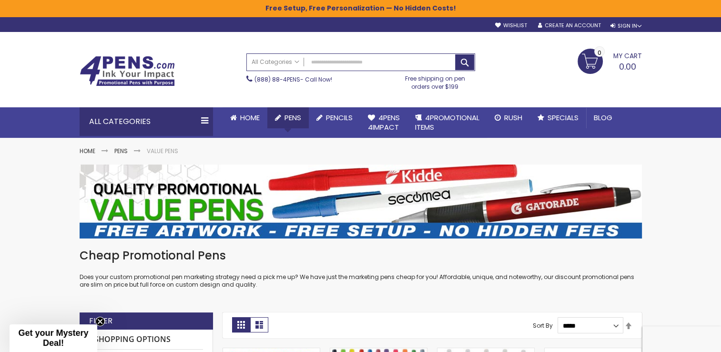
click at [281, 112] on link "Pens" at bounding box center [287, 117] width 41 height 21
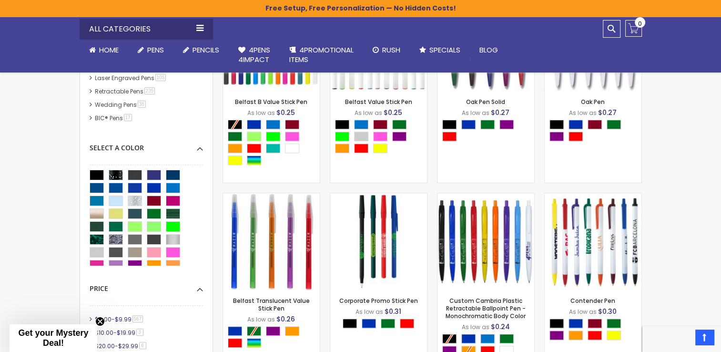
scroll to position [334, 0]
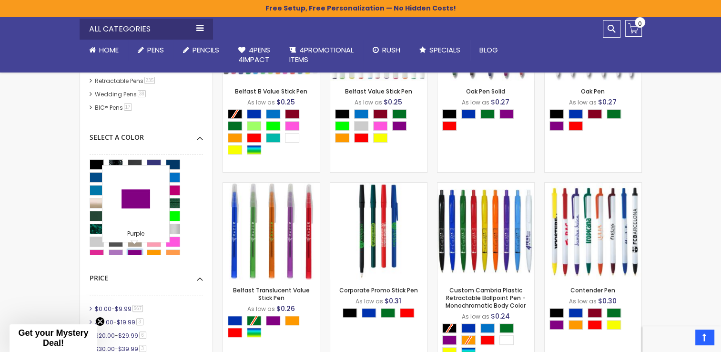
click at [130, 251] on div "Purple" at bounding box center [135, 254] width 14 height 10
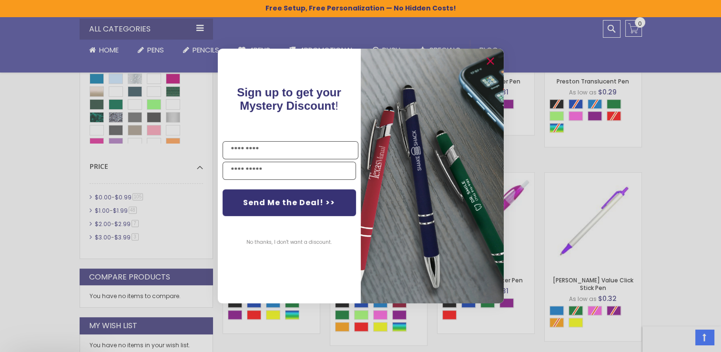
scroll to position [572, 0]
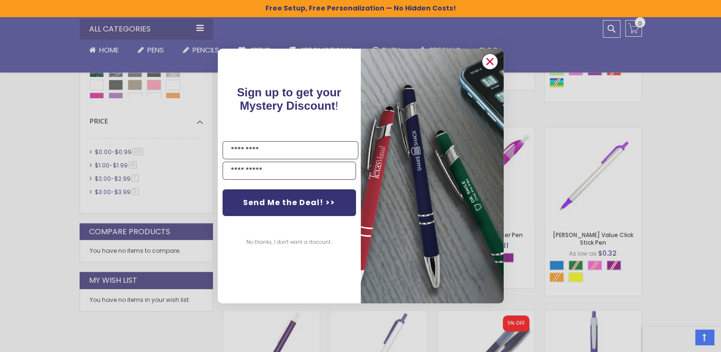
click at [487, 62] on circle "Close dialog" at bounding box center [489, 61] width 14 height 14
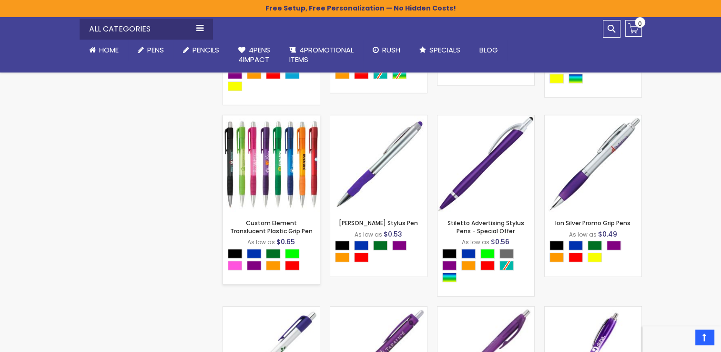
scroll to position [2620, 0]
